Goal: Task Accomplishment & Management: Manage account settings

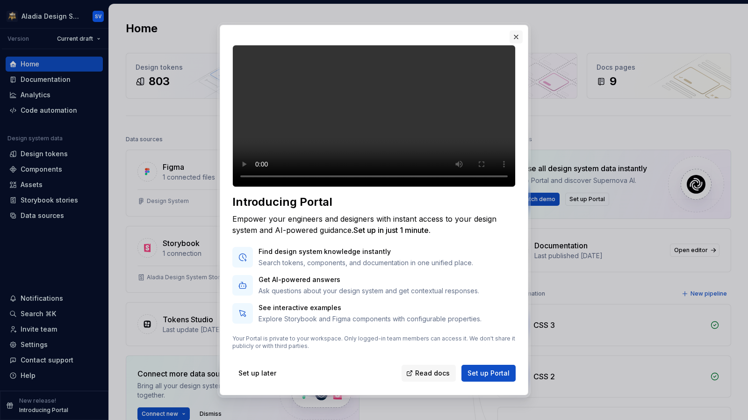
click at [514, 33] on button "button" at bounding box center [515, 36] width 13 height 13
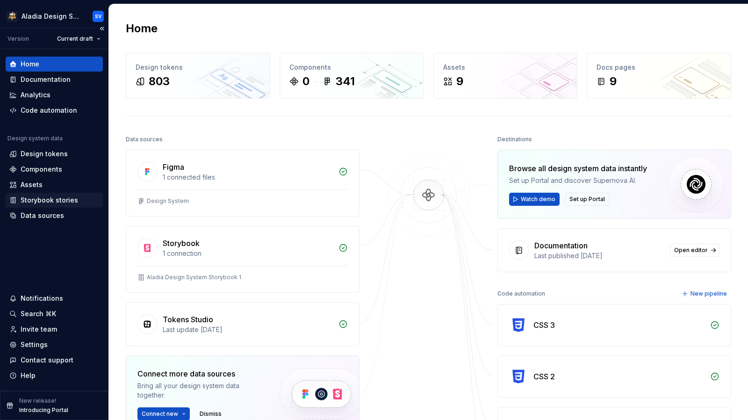
click at [42, 195] on div "Storybook stories" at bounding box center [49, 199] width 57 height 9
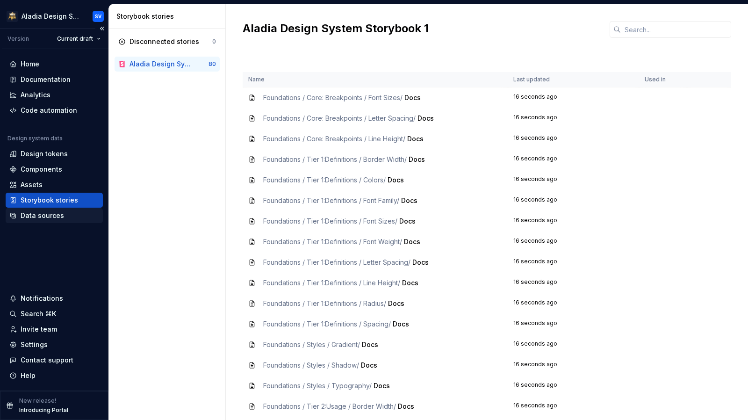
click at [50, 215] on div "Data sources" at bounding box center [42, 215] width 43 height 9
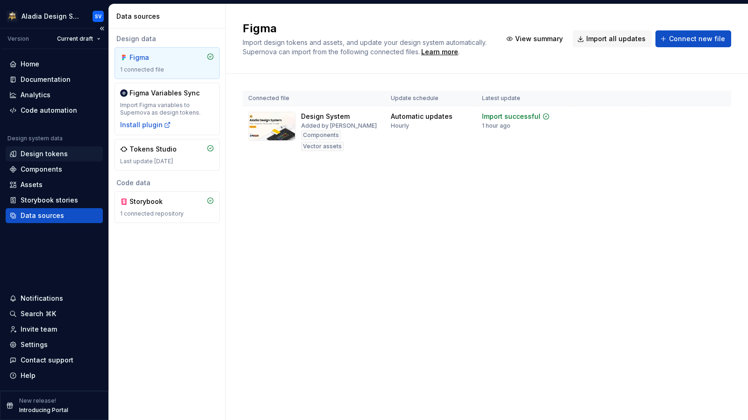
click at [45, 151] on div "Design tokens" at bounding box center [44, 153] width 47 height 9
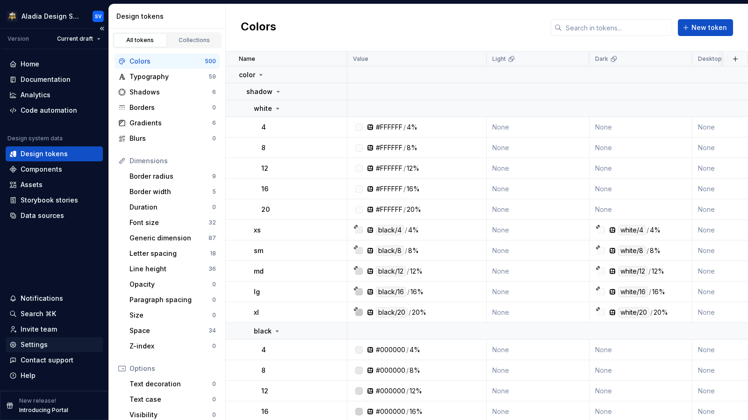
click at [40, 347] on div "Settings" at bounding box center [34, 344] width 27 height 9
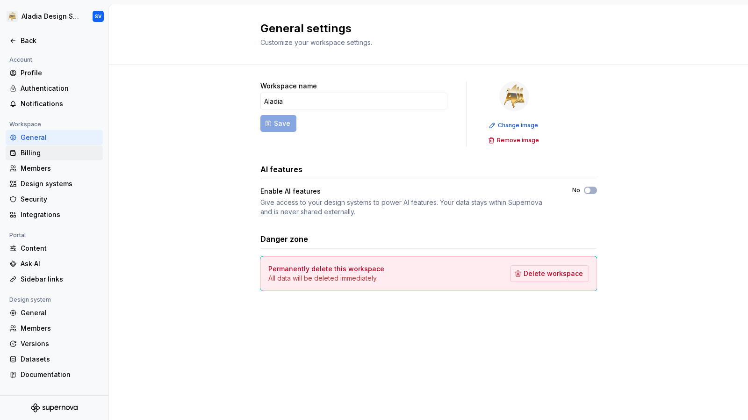
click at [30, 152] on div "Billing" at bounding box center [60, 152] width 79 height 9
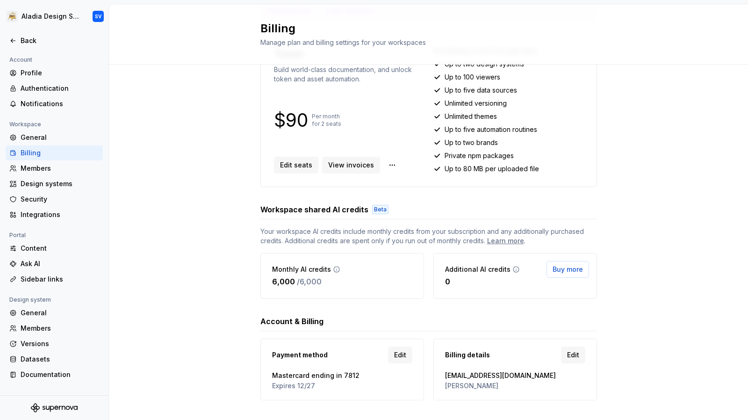
scroll to position [131, 0]
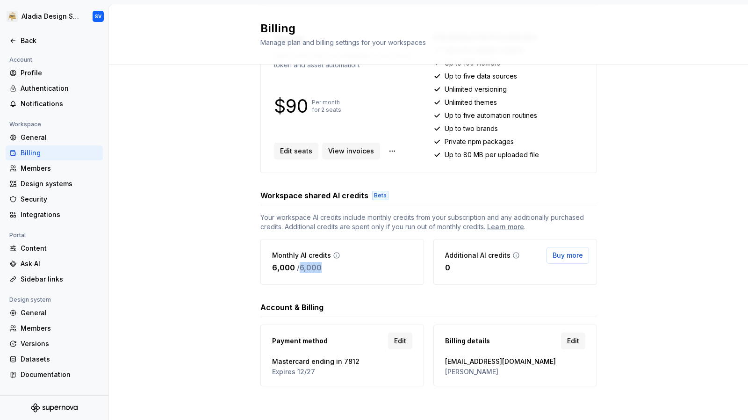
drag, startPoint x: 295, startPoint y: 268, endPoint x: 328, endPoint y: 268, distance: 32.2
click at [328, 268] on div "6,000 / 6,000" at bounding box center [306, 267] width 68 height 11
click at [300, 301] on h3 "Account & Billing" at bounding box center [291, 306] width 63 height 11
drag, startPoint x: 266, startPoint y: 267, endPoint x: 314, endPoint y: 266, distance: 47.7
click at [314, 266] on div "Monthly AI credits 6,000 / 6,000" at bounding box center [342, 262] width 164 height 46
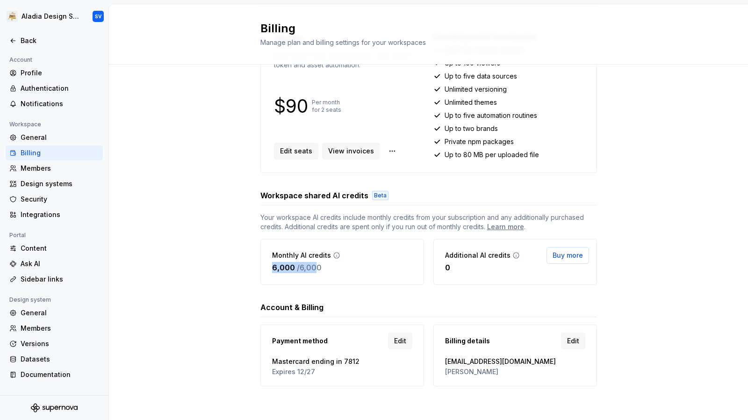
click at [308, 291] on div "Upgrade to Company Level up with unlimited viewers, design systems, data source…" at bounding box center [428, 168] width 336 height 436
drag, startPoint x: 441, startPoint y: 262, endPoint x: 446, endPoint y: 265, distance: 5.7
click at [446, 265] on div "0" at bounding box center [482, 267] width 75 height 11
drag, startPoint x: 441, startPoint y: 265, endPoint x: 447, endPoint y: 267, distance: 5.9
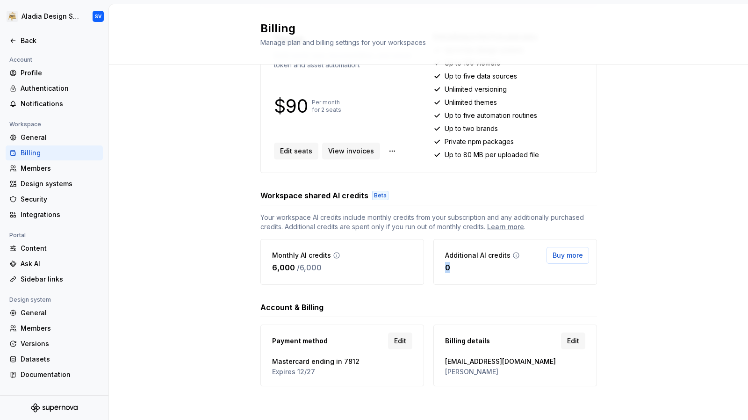
click at [447, 267] on div "0" at bounding box center [482, 267] width 75 height 11
drag, startPoint x: 442, startPoint y: 254, endPoint x: 456, endPoint y: 272, distance: 22.6
click at [456, 272] on div "Additional AI credits 0 Buy more" at bounding box center [515, 262] width 164 height 46
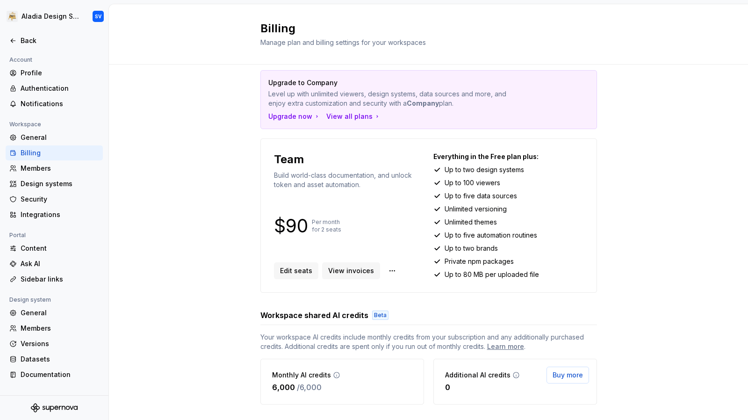
scroll to position [9, 0]
